Goal: Task Accomplishment & Management: Use online tool/utility

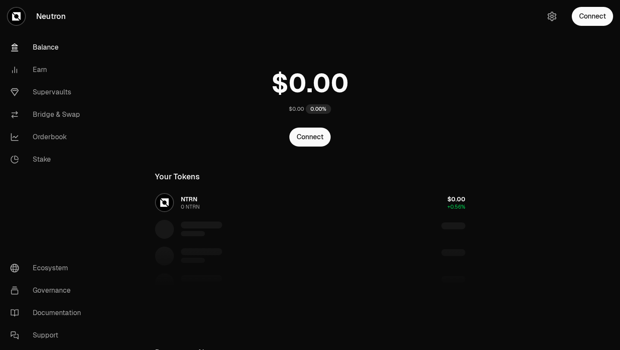
scroll to position [4, 0]
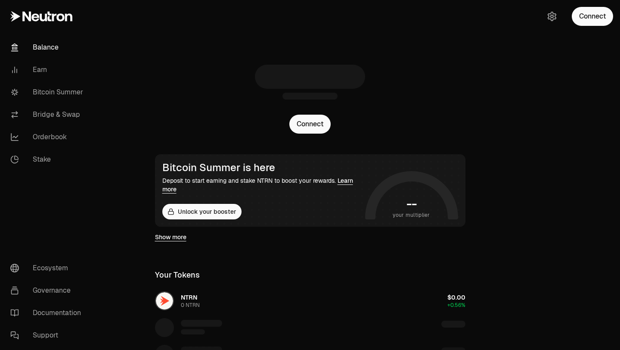
scroll to position [4, 0]
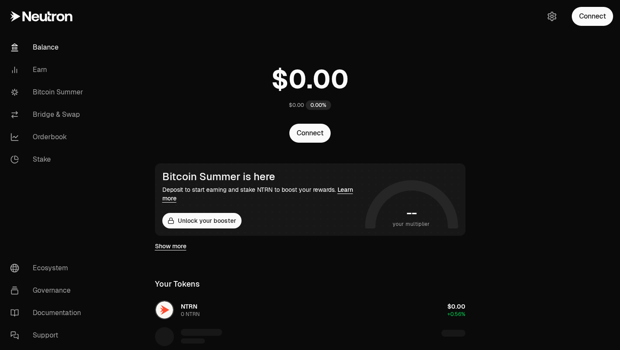
click at [50, 48] on link "Balance" at bounding box center [48, 47] width 90 height 22
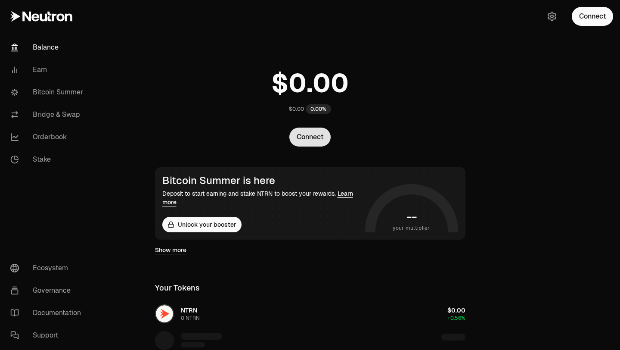
click at [315, 144] on button "Connect" at bounding box center [309, 136] width 41 height 19
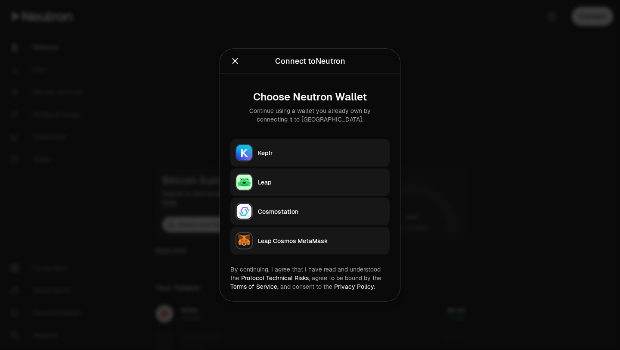
click at [312, 148] on button "Keplr" at bounding box center [309, 153] width 159 height 28
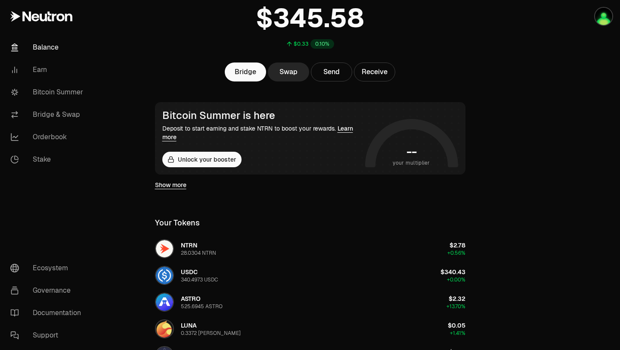
scroll to position [72, 0]
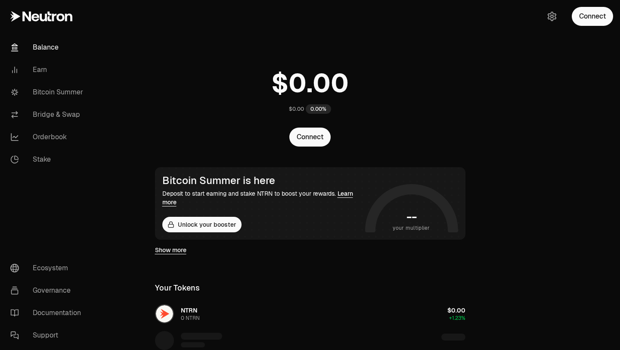
click at [592, 5] on div "Connect" at bounding box center [578, 16] width 83 height 33
click at [592, 18] on button "Connect" at bounding box center [592, 16] width 41 height 19
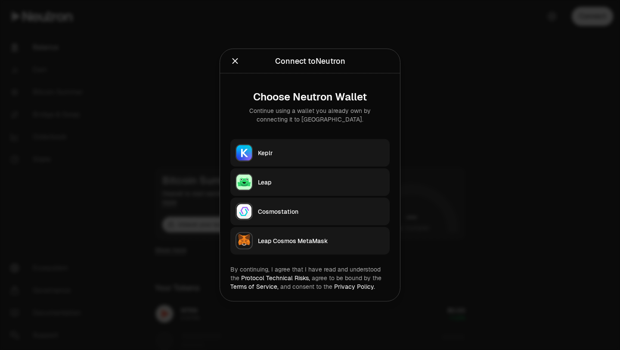
click at [320, 156] on div "Keplr" at bounding box center [321, 153] width 127 height 9
